Goal: Information Seeking & Learning: Learn about a topic

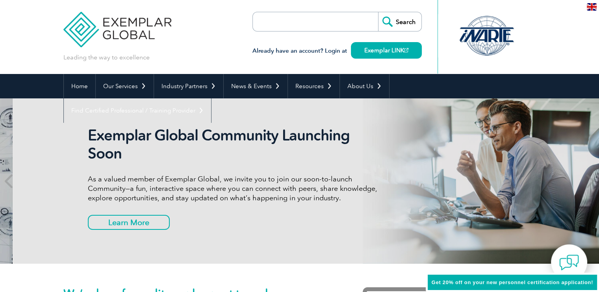
drag, startPoint x: 79, startPoint y: 134, endPoint x: 91, endPoint y: 134, distance: 12.6
click at [91, 134] on h2 "Exemplar Global Community Launching Soon" at bounding box center [236, 144] width 296 height 36
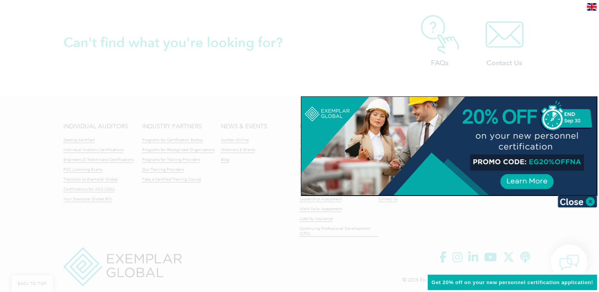
scroll to position [1869, 0]
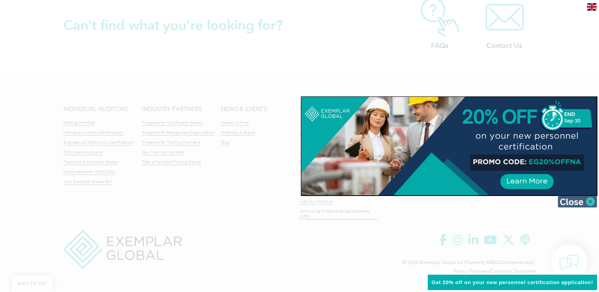
click at [590, 200] on img at bounding box center [577, 202] width 39 height 12
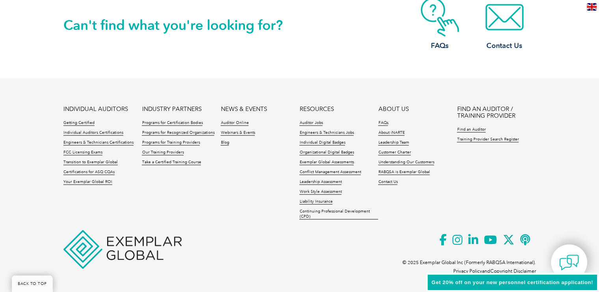
click at [382, 108] on link "ABOUT US" at bounding box center [393, 109] width 30 height 7
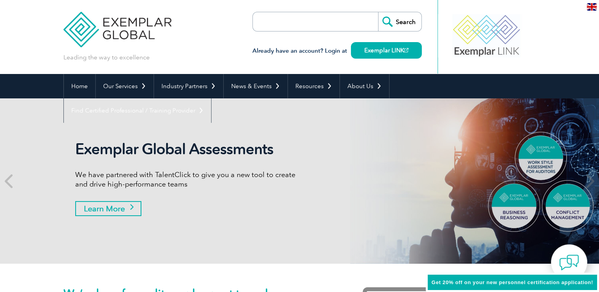
click at [112, 203] on link "Learn More" at bounding box center [108, 208] width 66 height 15
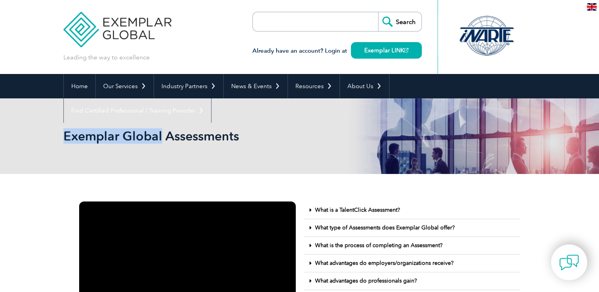
drag, startPoint x: 65, startPoint y: 136, endPoint x: 161, endPoint y: 138, distance: 95.8
click at [161, 138] on h2 "Exemplar Global Assessments" at bounding box center [228, 136] width 331 height 13
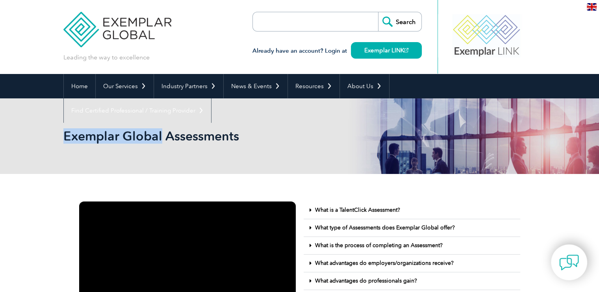
copy h2 "Exemplar Global"
click at [169, 146] on div "Exemplar Global Assessments" at bounding box center [299, 137] width 473 height 76
